Goal: Information Seeking & Learning: Learn about a topic

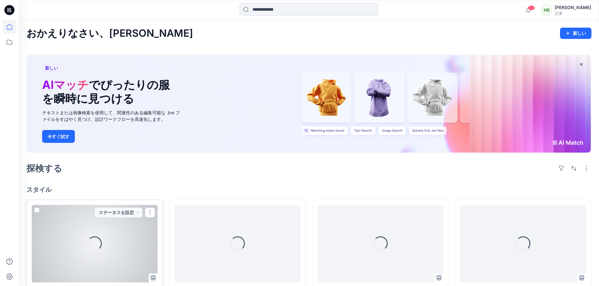
click at [108, 221] on div "読み込み中..." at bounding box center [95, 244] width 126 height 78
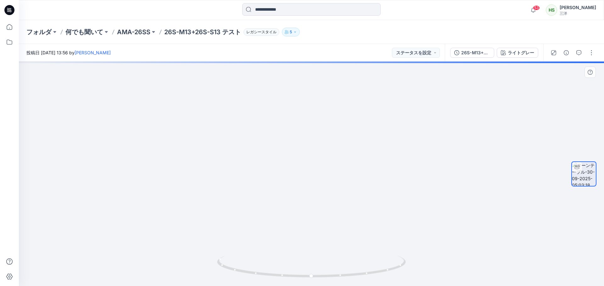
drag, startPoint x: 381, startPoint y: 105, endPoint x: 382, endPoint y: 213, distance: 108.2
drag, startPoint x: 366, startPoint y: 189, endPoint x: 356, endPoint y: 245, distance: 56.6
drag, startPoint x: 340, startPoint y: 229, endPoint x: 340, endPoint y: 233, distance: 3.5
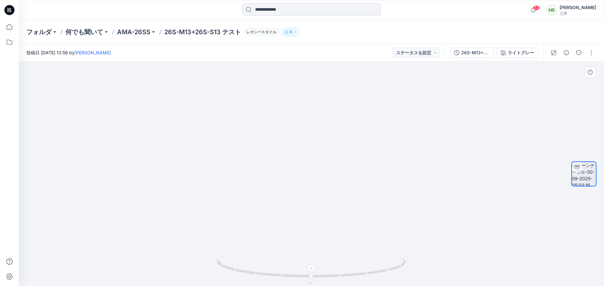
drag, startPoint x: 311, startPoint y: 249, endPoint x: 357, endPoint y: 261, distance: 48.3
click at [363, 250] on img at bounding box center [362, 84] width 1071 height 406
drag, startPoint x: 297, startPoint y: 276, endPoint x: 310, endPoint y: 274, distance: 12.9
click at [310, 274] on icon at bounding box center [312, 268] width 190 height 24
drag, startPoint x: 391, startPoint y: 177, endPoint x: 333, endPoint y: 170, distance: 58.8
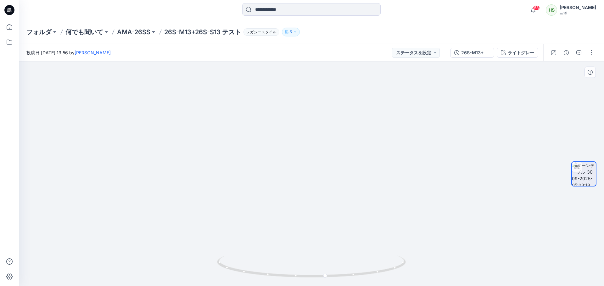
drag, startPoint x: 322, startPoint y: 139, endPoint x: 320, endPoint y: 180, distance: 41.8
drag, startPoint x: 343, startPoint y: 156, endPoint x: 353, endPoint y: 88, distance: 68.1
drag, startPoint x: 356, startPoint y: 94, endPoint x: 377, endPoint y: -19, distance: 114.9
drag, startPoint x: 401, startPoint y: 157, endPoint x: 397, endPoint y: 91, distance: 66.2
drag, startPoint x: 304, startPoint y: 272, endPoint x: 430, endPoint y: 275, distance: 126.4
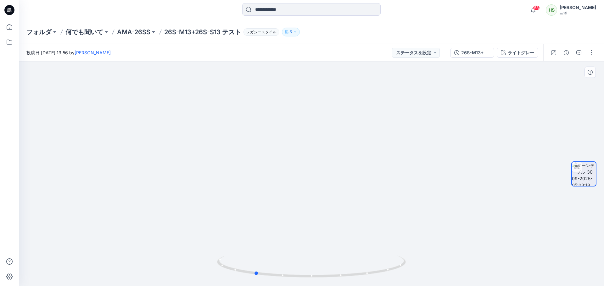
click at [430, 275] on div at bounding box center [311, 174] width 585 height 225
drag, startPoint x: 350, startPoint y: 277, endPoint x: 469, endPoint y: 268, distance: 119.8
click at [469, 268] on div at bounding box center [311, 174] width 585 height 225
drag, startPoint x: 374, startPoint y: 273, endPoint x: 323, endPoint y: 275, distance: 51.9
click at [323, 275] on icon at bounding box center [312, 268] width 190 height 24
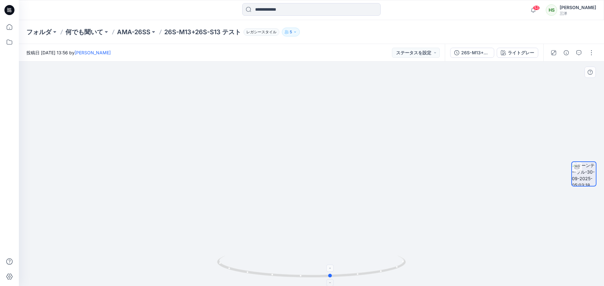
drag, startPoint x: 329, startPoint y: 103, endPoint x: 331, endPoint y: 276, distance: 173.6
drag, startPoint x: 326, startPoint y: 175, endPoint x: 336, endPoint y: 210, distance: 35.7
drag, startPoint x: 334, startPoint y: 134, endPoint x: 332, endPoint y: 301, distance: 167.3
drag, startPoint x: 307, startPoint y: 115, endPoint x: 306, endPoint y: 301, distance: 186.1
drag, startPoint x: 282, startPoint y: 159, endPoint x: 422, endPoint y: 166, distance: 140.1
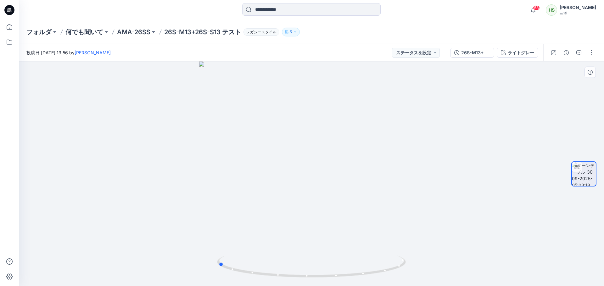
click at [422, 166] on div at bounding box center [311, 174] width 585 height 225
drag, startPoint x: 387, startPoint y: 168, endPoint x: 410, endPoint y: 169, distance: 23.0
click at [411, 171] on div at bounding box center [311, 174] width 585 height 225
drag, startPoint x: 400, startPoint y: 163, endPoint x: 380, endPoint y: 164, distance: 19.5
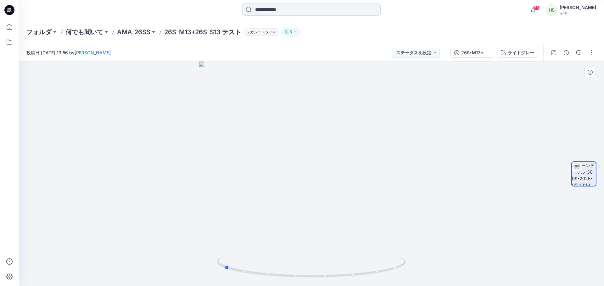
click at [380, 165] on div at bounding box center [311, 174] width 585 height 225
drag, startPoint x: 384, startPoint y: 125, endPoint x: 409, endPoint y: 35, distance: 93.6
drag, startPoint x: 414, startPoint y: 122, endPoint x: 407, endPoint y: 200, distance: 78.6
drag, startPoint x: 401, startPoint y: 189, endPoint x: 484, endPoint y: 205, distance: 83.9
click at [484, 205] on div at bounding box center [311, 174] width 585 height 225
